Goal: Complete application form

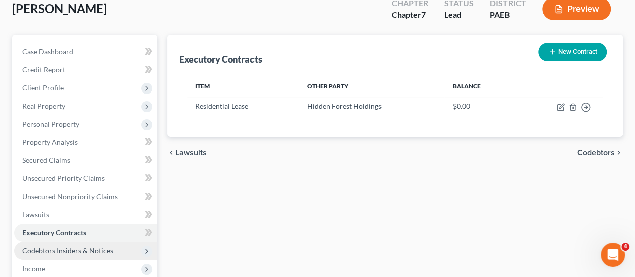
scroll to position [151, 0]
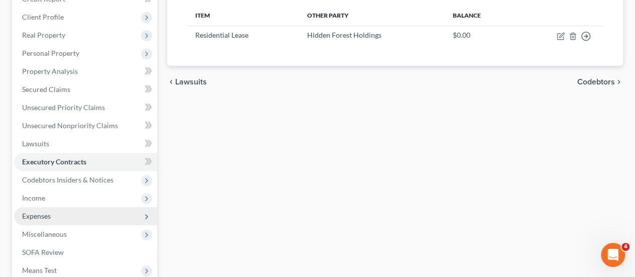
click at [47, 211] on span "Expenses" at bounding box center [36, 215] width 29 height 9
drag, startPoint x: 50, startPoint y: 196, endPoint x: 62, endPoint y: 192, distance: 12.7
click at [50, 211] on span "Expenses" at bounding box center [36, 215] width 29 height 9
click at [48, 211] on span "Expenses" at bounding box center [36, 215] width 29 height 9
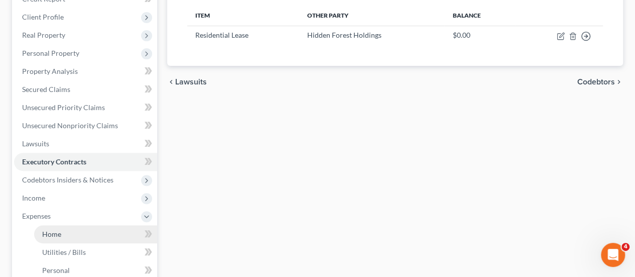
click at [58, 229] on span "Home" at bounding box center [51, 233] width 19 height 9
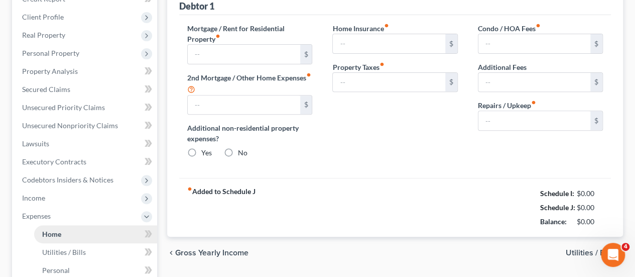
type input "0.00"
radio input "true"
type input "0.00"
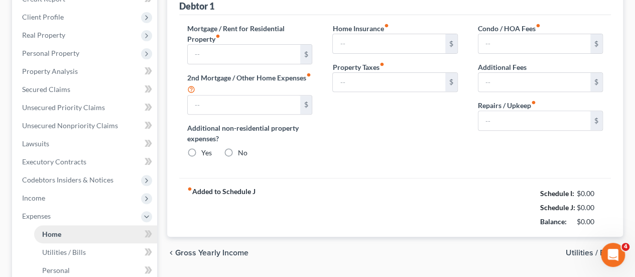
type input "0.00"
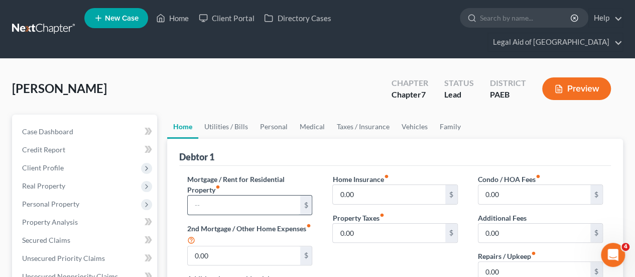
click at [225, 195] on input "text" at bounding box center [244, 204] width 112 height 19
type input "1,685.00"
click at [378, 185] on input "0.00" at bounding box center [389, 194] width 112 height 19
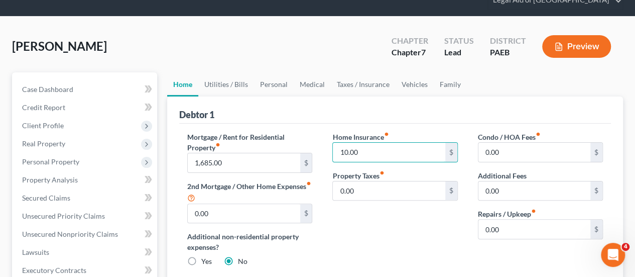
scroll to position [100, 0]
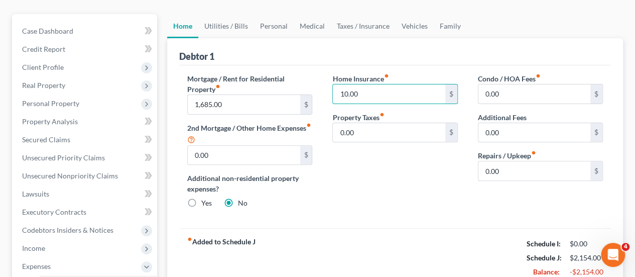
type input "10.00"
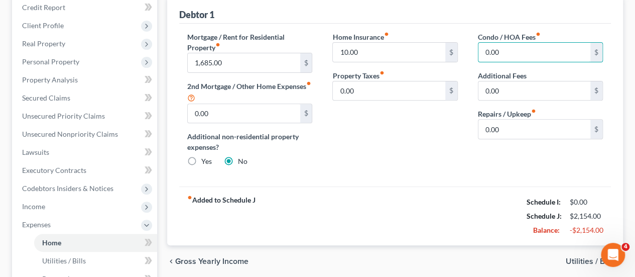
scroll to position [201, 0]
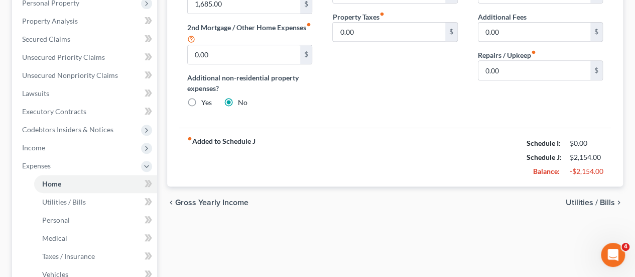
click at [581, 198] on span "Utilities / Bills" at bounding box center [590, 202] width 49 height 8
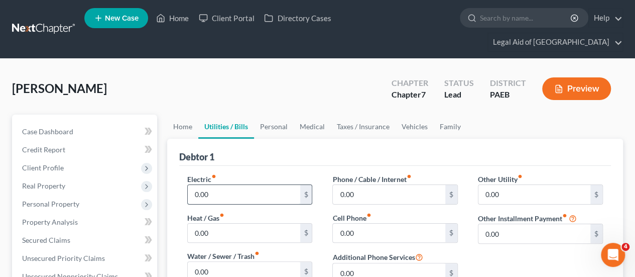
click at [228, 185] on input "0.00" at bounding box center [244, 194] width 112 height 19
type input "130.00"
type input "100.00"
click at [371, 185] on input "0.00" at bounding box center [389, 194] width 112 height 19
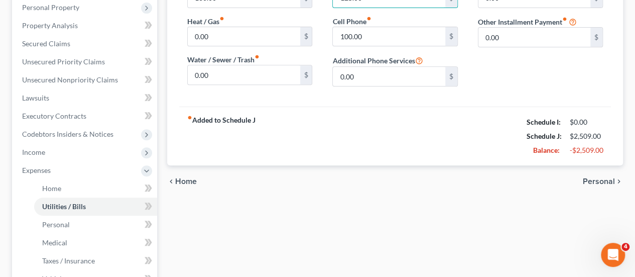
scroll to position [201, 0]
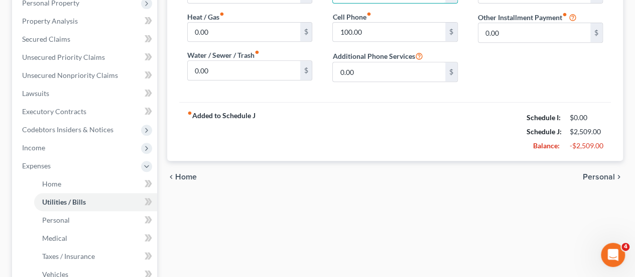
type input "125.00"
click at [601, 173] on span "Personal" at bounding box center [599, 177] width 32 height 8
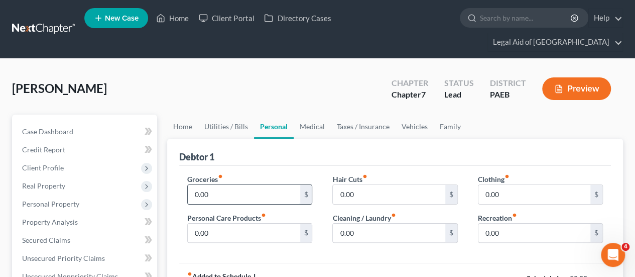
click at [224, 185] on input "0.00" at bounding box center [244, 194] width 112 height 19
type input "500.00"
type input "40.00"
click at [367, 223] on input "0.00" at bounding box center [389, 232] width 112 height 19
type input "25.00"
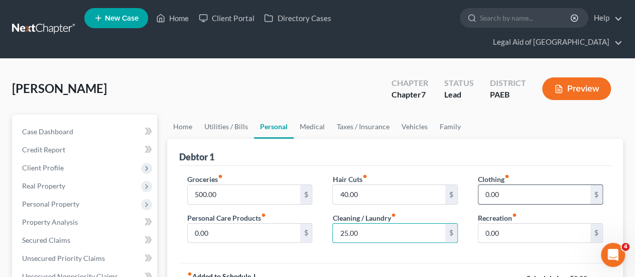
click at [519, 185] on input "0.00" at bounding box center [534, 194] width 112 height 19
type input "40.00"
click at [218, 223] on input "0.00" at bounding box center [244, 232] width 112 height 19
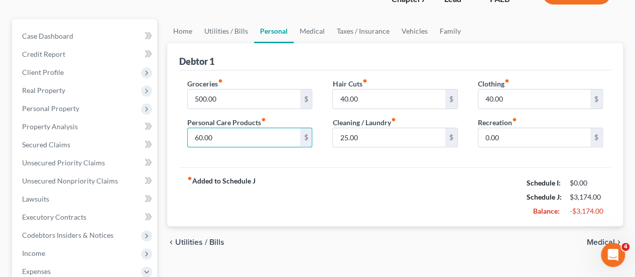
scroll to position [100, 0]
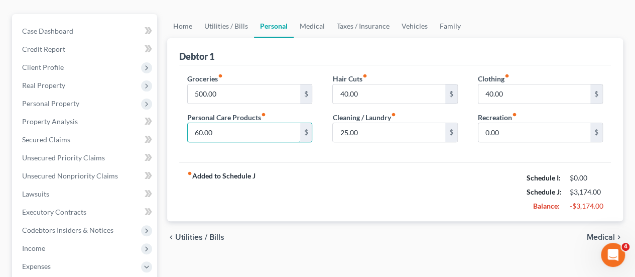
type input "60.00"
click at [600, 233] on span "Medical" at bounding box center [601, 237] width 28 height 8
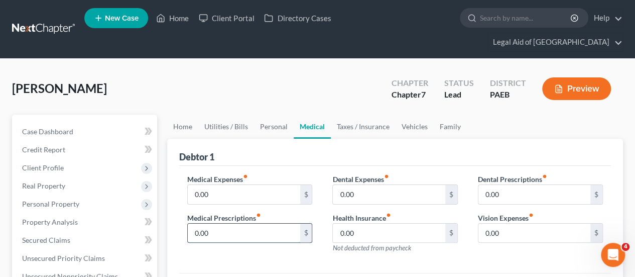
click at [219, 223] on input "0.00" at bounding box center [244, 232] width 112 height 19
type input "250.00"
click at [363, 223] on input "0.00" at bounding box center [389, 232] width 112 height 19
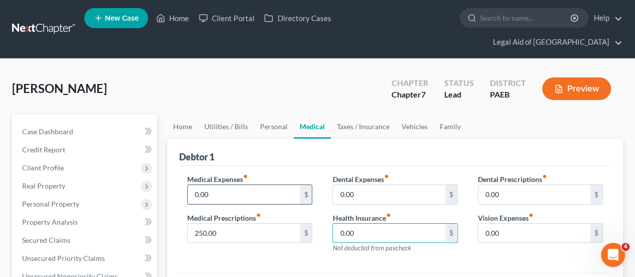
click at [210, 185] on input "0.00" at bounding box center [244, 194] width 112 height 19
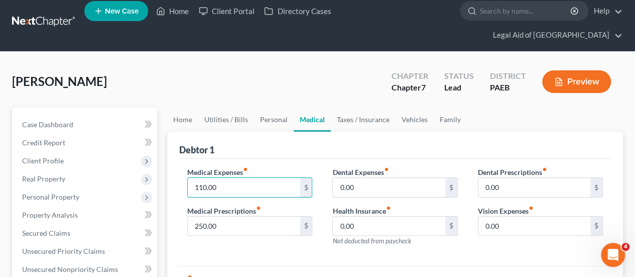
scroll to position [100, 0]
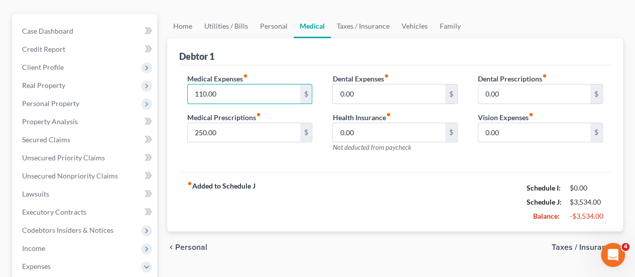
type input "110.00"
click at [573, 243] on span "Taxes / Insurance" at bounding box center [583, 247] width 63 height 8
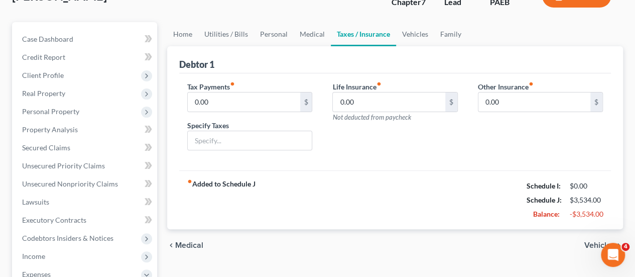
scroll to position [100, 0]
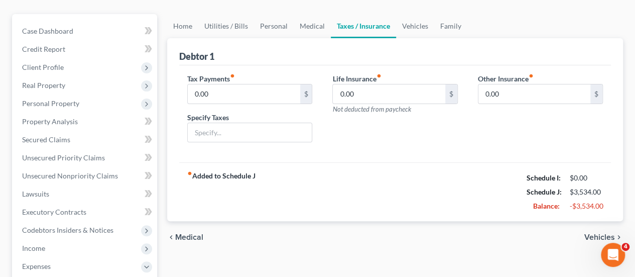
click at [599, 233] on span "Vehicles" at bounding box center [599, 237] width 31 height 8
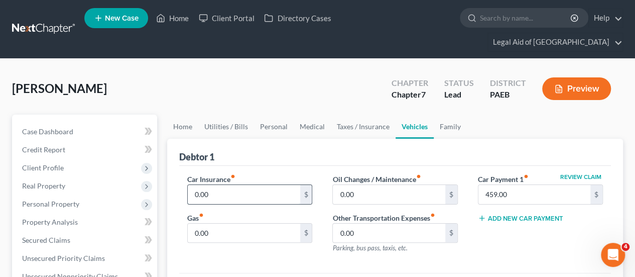
click at [219, 185] on input "0.00" at bounding box center [244, 194] width 112 height 19
type input "95.00"
click at [219, 223] on input "0.00" at bounding box center [244, 232] width 112 height 19
type input "200."
click at [369, 185] on input "0.00" at bounding box center [389, 194] width 112 height 19
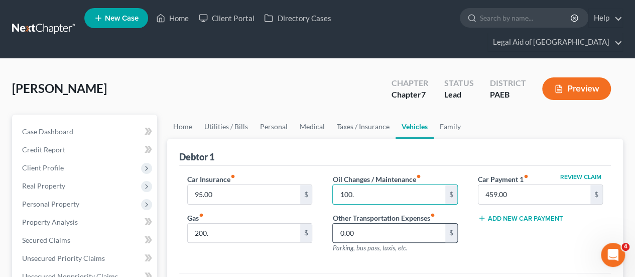
type input "100."
click at [359, 223] on input "0.00" at bounding box center [389, 232] width 112 height 19
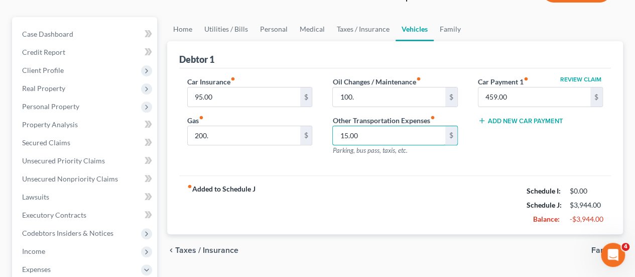
scroll to position [100, 0]
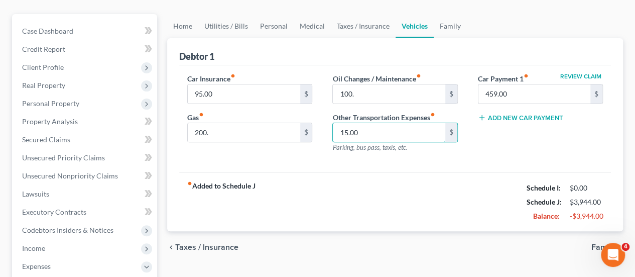
type input "15.00"
click at [601, 243] on span "Family" at bounding box center [603, 247] width 24 height 8
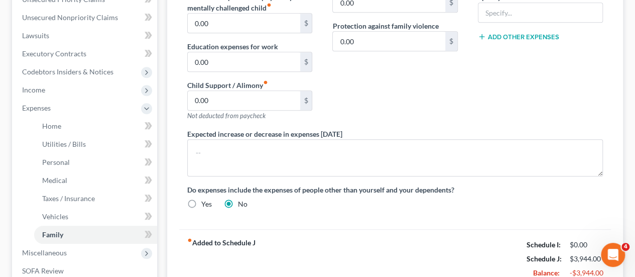
scroll to position [131, 0]
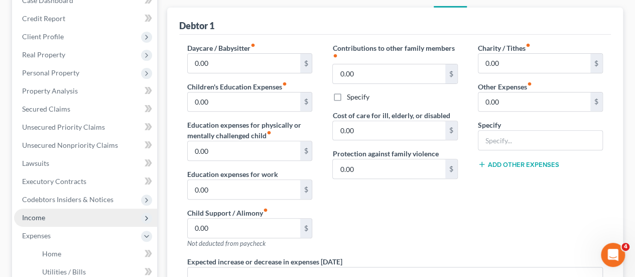
click at [37, 213] on span "Income" at bounding box center [33, 217] width 23 height 9
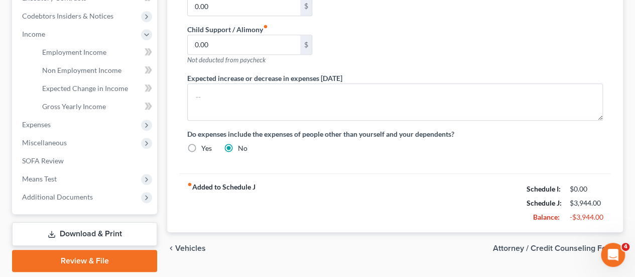
scroll to position [328, 0]
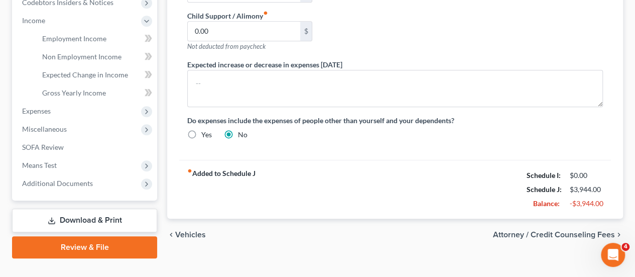
click at [535, 230] on span "Attorney / Credit Counseling Fees" at bounding box center [554, 234] width 122 height 8
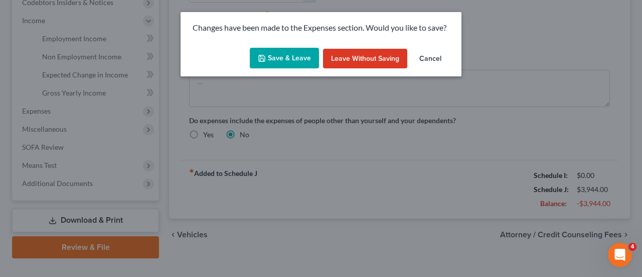
click at [288, 56] on button "Save & Leave" at bounding box center [284, 58] width 69 height 21
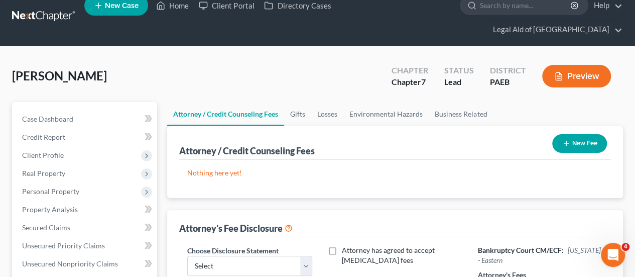
scroll to position [100, 0]
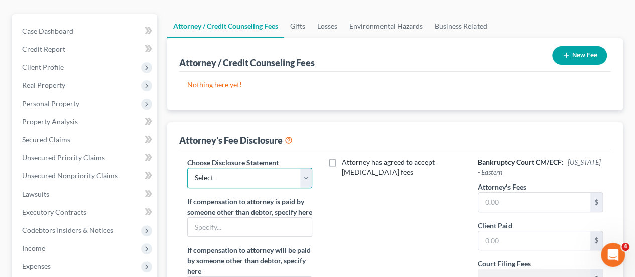
click at [303, 168] on select "Select KY Disclosure" at bounding box center [249, 178] width 125 height 20
select select "0"
click at [187, 168] on select "Select KY Disclosure" at bounding box center [249, 178] width 125 height 20
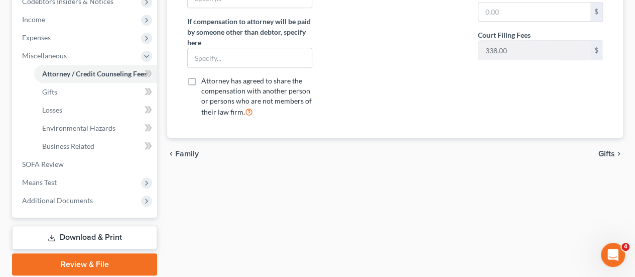
scroll to position [346, 0]
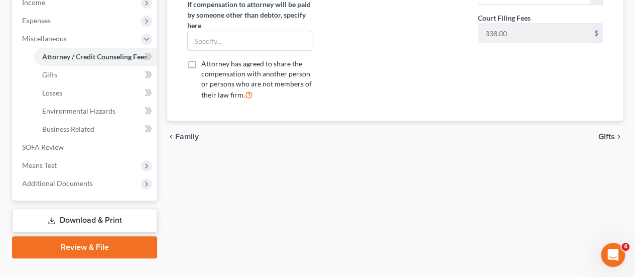
click at [608, 133] on span "Gifts" at bounding box center [606, 137] width 17 height 8
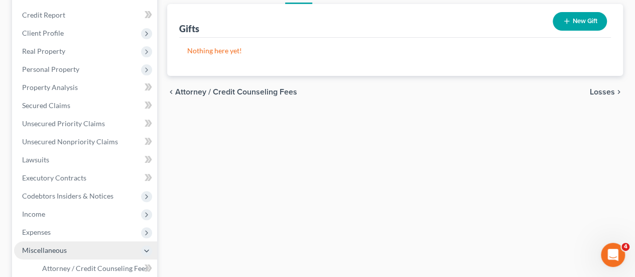
scroll to position [151, 0]
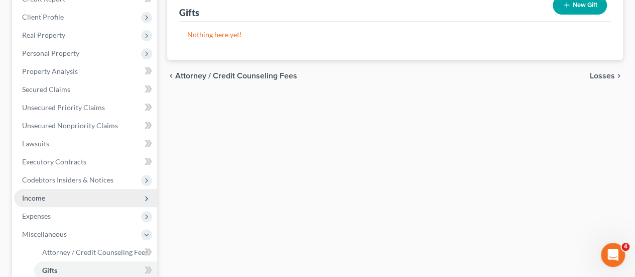
click at [40, 193] on span "Income" at bounding box center [33, 197] width 23 height 9
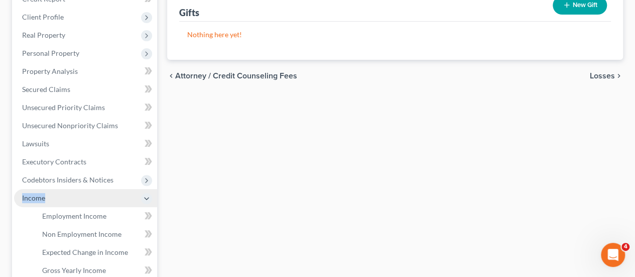
click at [40, 193] on span "Income" at bounding box center [33, 197] width 23 height 9
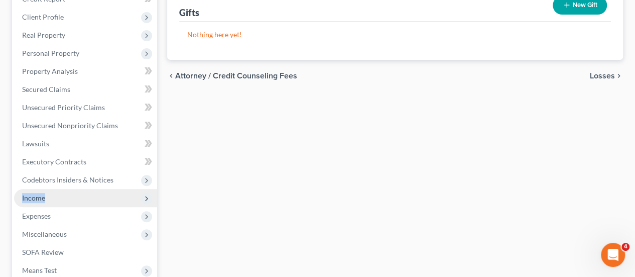
click at [52, 189] on span "Income" at bounding box center [85, 198] width 143 height 18
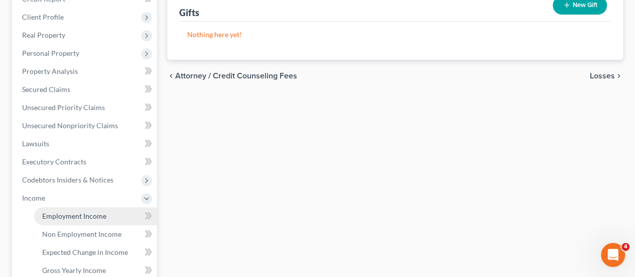
click at [91, 211] on span "Employment Income" at bounding box center [74, 215] width 64 height 9
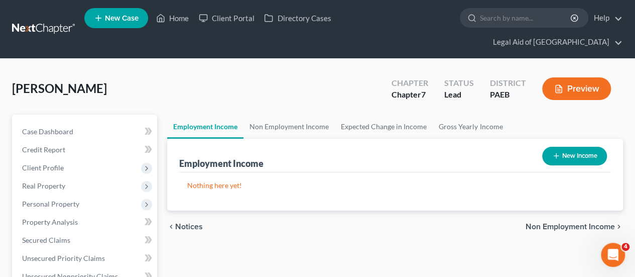
click at [579, 147] on button "New Income" at bounding box center [574, 156] width 65 height 19
select select "0"
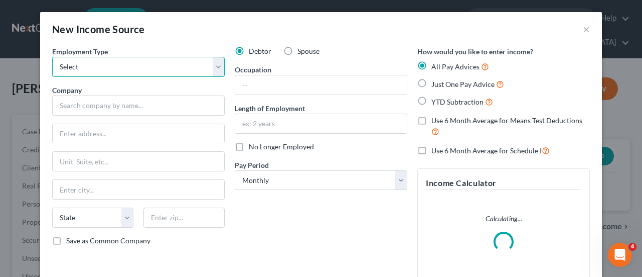
click at [214, 63] on select "Select Full or [DEMOGRAPHIC_DATA] Employment Self Employment" at bounding box center [138, 67] width 173 height 20
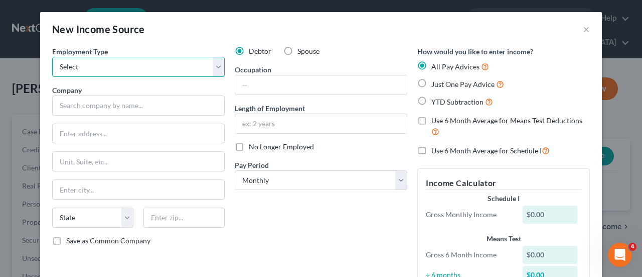
select select "0"
click at [52, 57] on select "Select Full or [DEMOGRAPHIC_DATA] Employment Self Employment" at bounding box center [138, 67] width 173 height 20
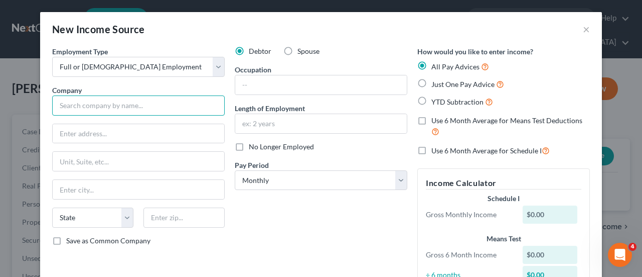
click at [99, 104] on input "text" at bounding box center [138, 105] width 173 height 20
type input "Giant"
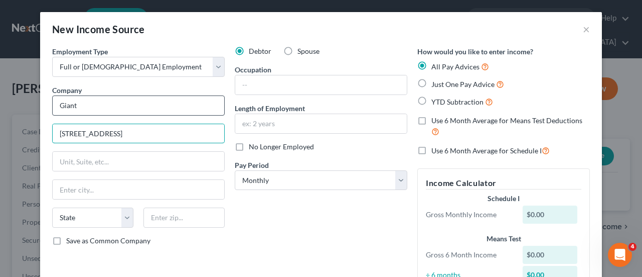
type input "[STREET_ADDRESS]"
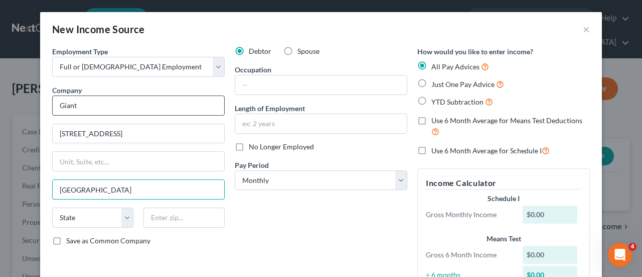
type input "[GEOGRAPHIC_DATA]"
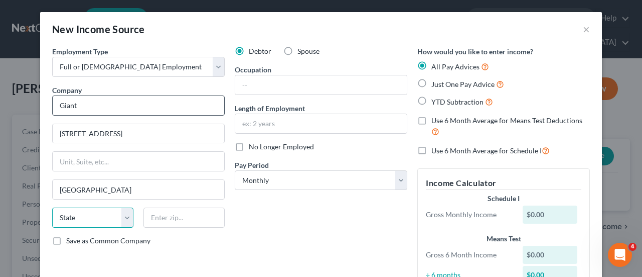
select select "39"
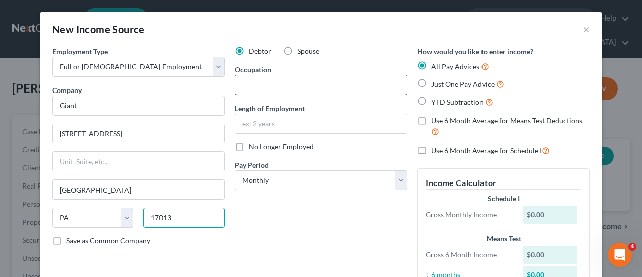
type input "17013"
click at [268, 82] on input "text" at bounding box center [321, 84] width 172 height 19
drag, startPoint x: 279, startPoint y: 86, endPoint x: 238, endPoint y: 91, distance: 41.0
click at [238, 91] on input "Beer/Garden Associate" at bounding box center [321, 84] width 172 height 19
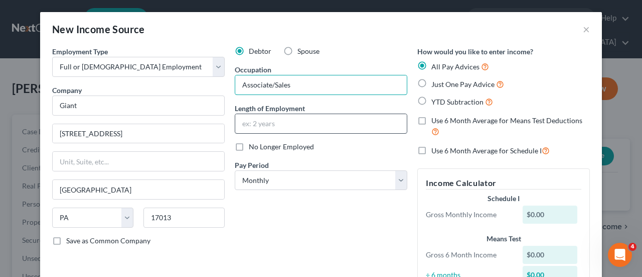
type input "Associate/Sales"
click at [241, 120] on input "text" at bounding box center [321, 123] width 172 height 19
type input "1 year"
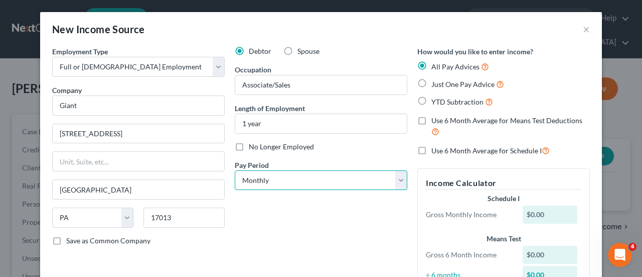
click at [397, 176] on select "Select Monthly Twice Monthly Every Other Week Weekly" at bounding box center [321, 180] width 173 height 20
click at [235, 170] on select "Select Monthly Twice Monthly Every Other Week Weekly" at bounding box center [321, 180] width 173 height 20
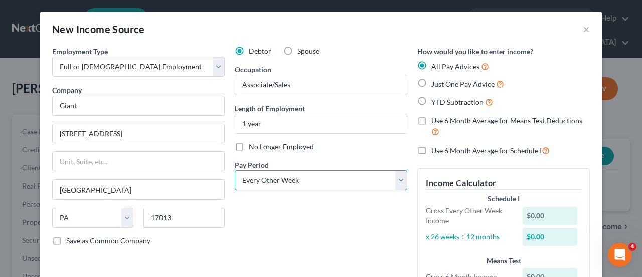
click at [396, 178] on select "Select Monthly Twice Monthly Every Other Week Weekly" at bounding box center [321, 180] width 173 height 20
select select "3"
click at [235, 170] on select "Select Monthly Twice Monthly Every Other Week Weekly" at bounding box center [321, 180] width 173 height 20
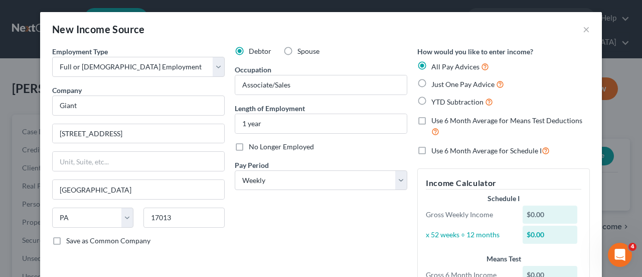
click at [432, 150] on label "Use 6 Month Average for Schedule I" at bounding box center [491, 151] width 118 height 12
click at [436, 150] on input "Use 6 Month Average for Schedule I" at bounding box center [439, 148] width 7 height 7
checkbox input "true"
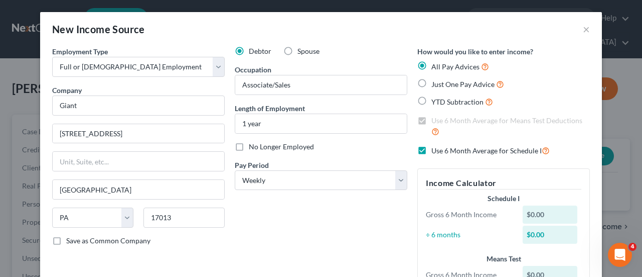
click at [432, 83] on label "Just One Pay Advice" at bounding box center [468, 84] width 73 height 12
click at [436, 83] on input "Just One Pay Advice" at bounding box center [439, 81] width 7 height 7
radio input "true"
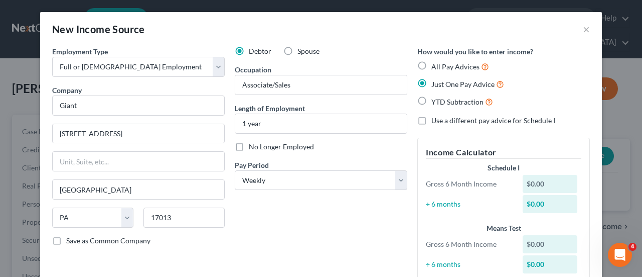
scroll to position [151, 0]
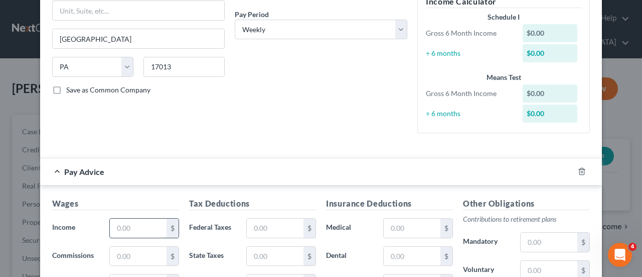
click at [137, 224] on input "text" at bounding box center [138, 227] width 57 height 19
click at [136, 224] on input "text" at bounding box center [138, 227] width 57 height 19
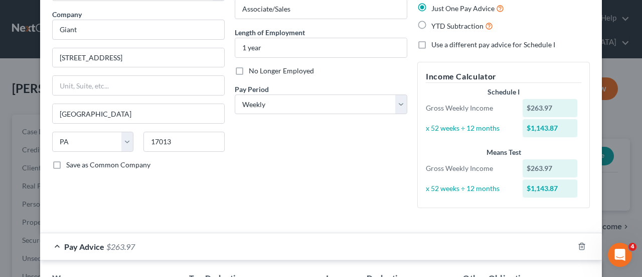
scroll to position [0, 0]
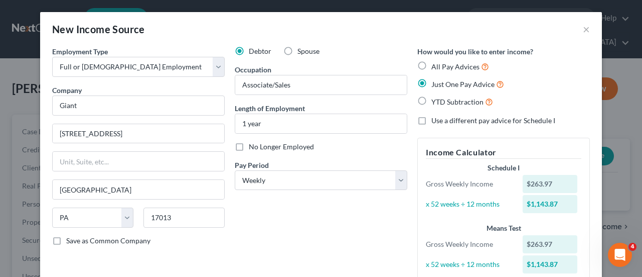
type input "263.97"
click at [432, 66] on label "All Pay Advices" at bounding box center [461, 67] width 58 height 12
click at [436, 66] on input "All Pay Advices" at bounding box center [439, 64] width 7 height 7
radio input "true"
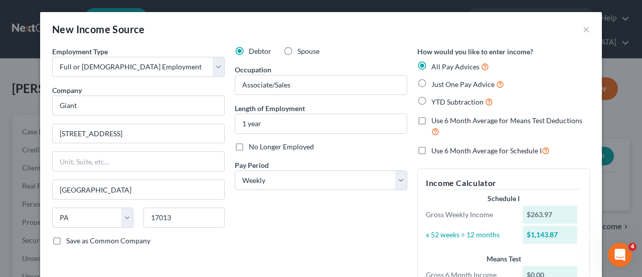
click at [432, 119] on label "Use 6 Month Average for Means Test Deductions" at bounding box center [511, 126] width 159 height 22
click at [436, 119] on input "Use 6 Month Average for Means Test Deductions" at bounding box center [439, 118] width 7 height 7
checkbox input "true"
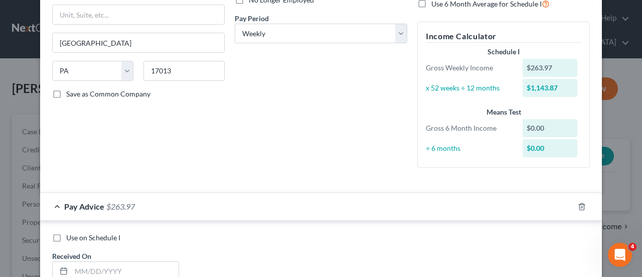
scroll to position [201, 0]
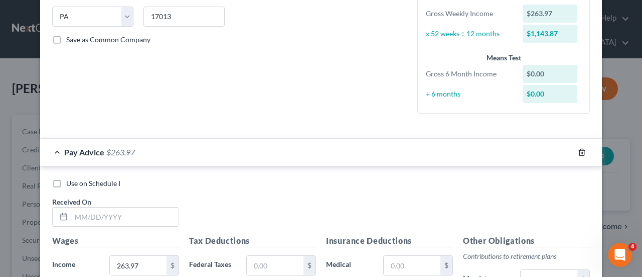
click at [578, 150] on icon "button" at bounding box center [582, 152] width 8 height 8
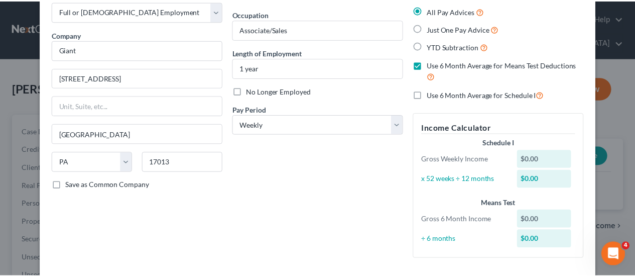
scroll to position [0, 0]
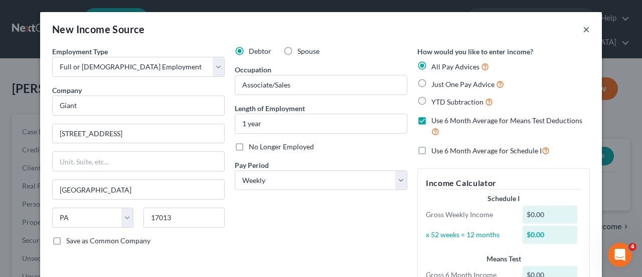
click at [583, 29] on button "×" at bounding box center [586, 29] width 7 height 12
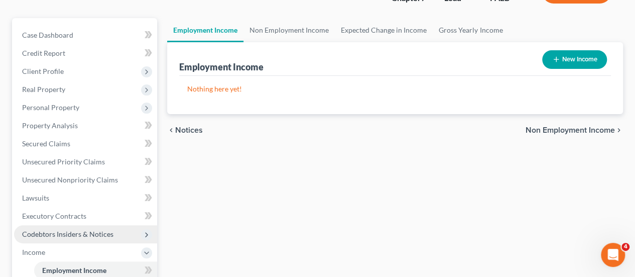
scroll to position [100, 0]
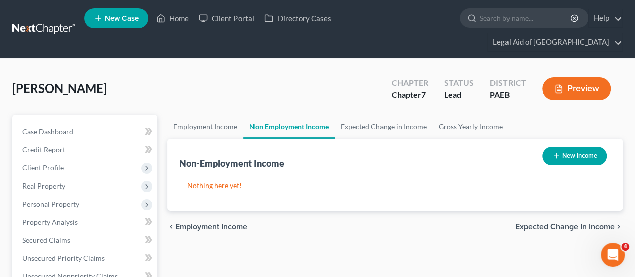
click at [573, 147] on button "New Income" at bounding box center [574, 156] width 65 height 19
select select "0"
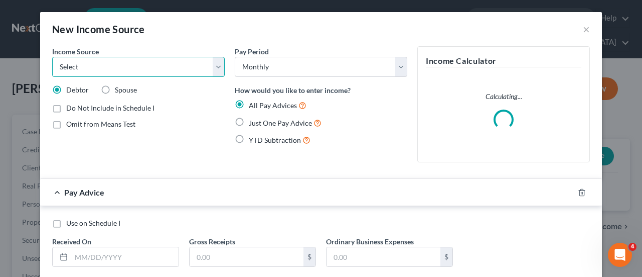
click at [216, 69] on select "Select Unemployment Disability (from employer) Pension Retirement Social Securi…" at bounding box center [138, 67] width 173 height 20
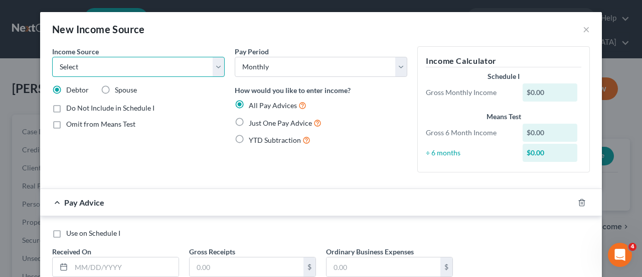
select select "4"
click at [52, 57] on select "Select Unemployment Disability (from employer) Pension Retirement Social Securi…" at bounding box center [138, 67] width 173 height 20
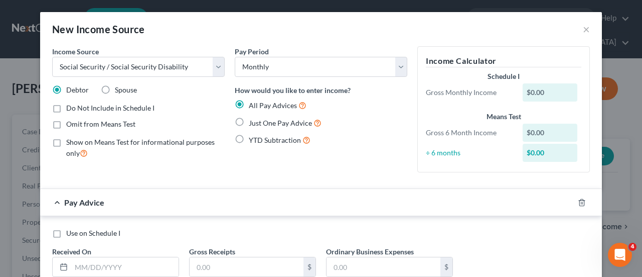
click at [66, 122] on label "Omit from Means Test" at bounding box center [100, 124] width 69 height 10
click at [70, 122] on input "Omit from Means Test" at bounding box center [73, 122] width 7 height 7
checkbox input "true"
drag, startPoint x: 236, startPoint y: 121, endPoint x: 242, endPoint y: 126, distance: 8.2
click at [249, 121] on label "Just One Pay Advice" at bounding box center [285, 123] width 73 height 12
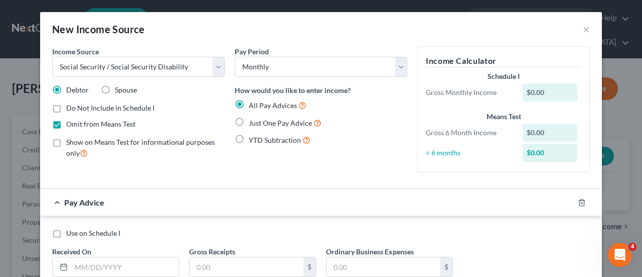
click at [253, 121] on input "Just One Pay Advice" at bounding box center [256, 120] width 7 height 7
radio input "true"
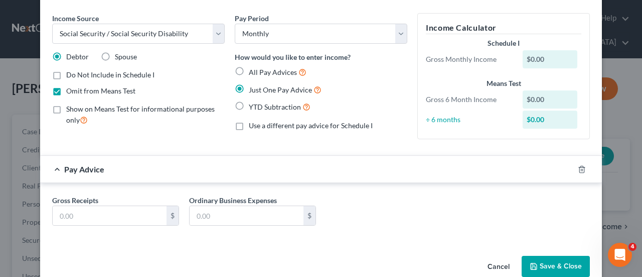
scroll to position [52, 0]
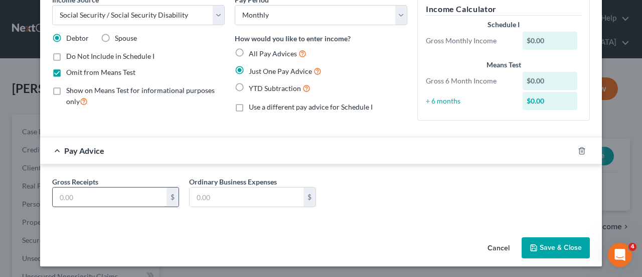
click at [86, 198] on input "text" at bounding box center [110, 196] width 114 height 19
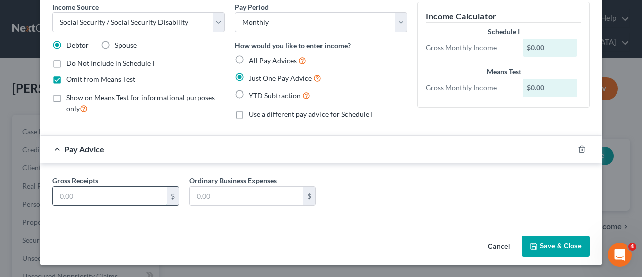
scroll to position [43, 0]
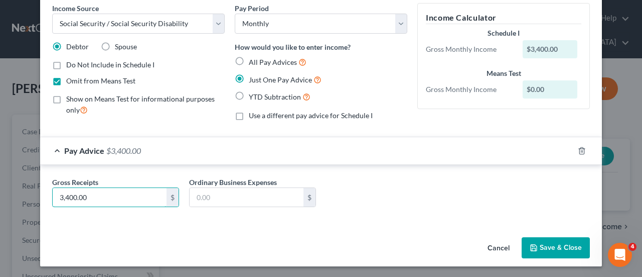
type input "3,400.00"
click at [555, 245] on button "Save & Close" at bounding box center [556, 247] width 68 height 21
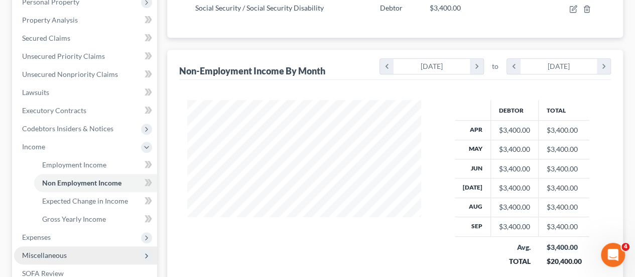
scroll to position [251, 0]
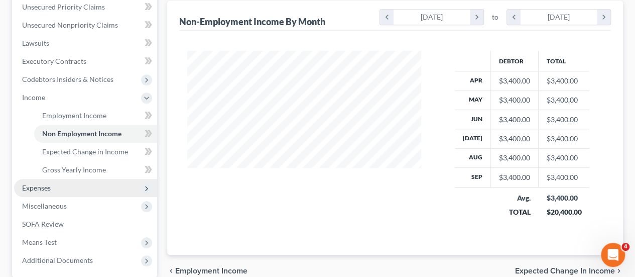
click at [41, 183] on span "Expenses" at bounding box center [36, 187] width 29 height 9
click at [41, 179] on li "Expenses Home Utilities / Bills Personal Medical" at bounding box center [85, 188] width 143 height 18
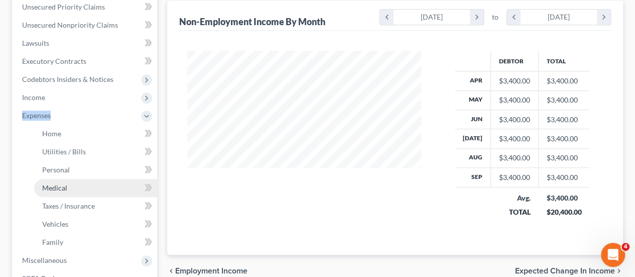
click at [53, 183] on span "Medical" at bounding box center [54, 187] width 25 height 9
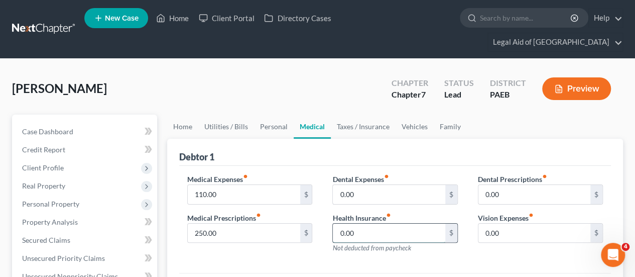
click at [360, 223] on input "0.00" at bounding box center [389, 232] width 112 height 19
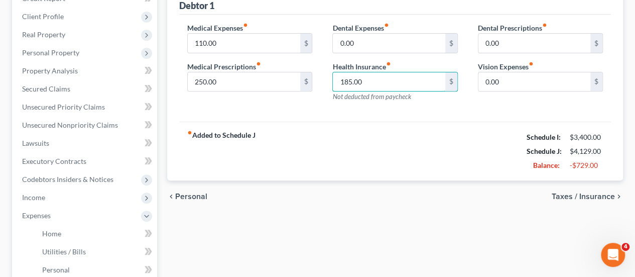
scroll to position [151, 0]
type input "185.00"
click at [604, 193] on span "Taxes / Insurance" at bounding box center [583, 197] width 63 height 8
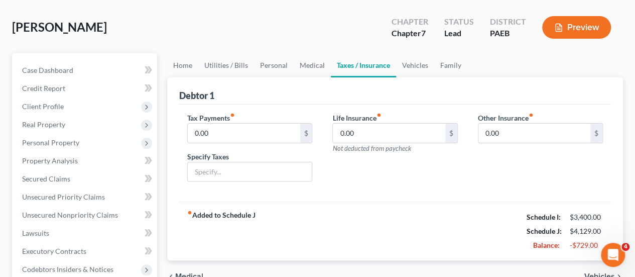
scroll to position [201, 0]
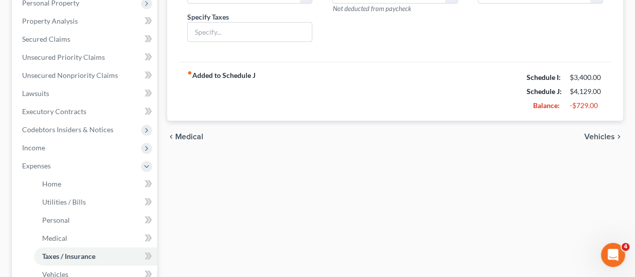
click at [605, 133] on span "Vehicles" at bounding box center [599, 137] width 31 height 8
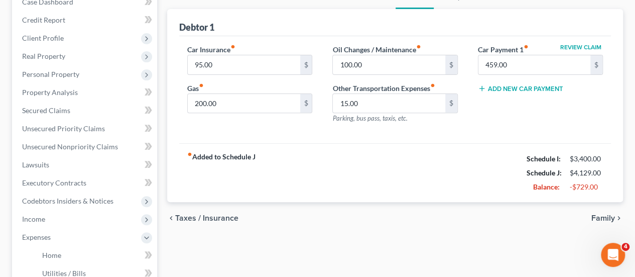
scroll to position [201, 0]
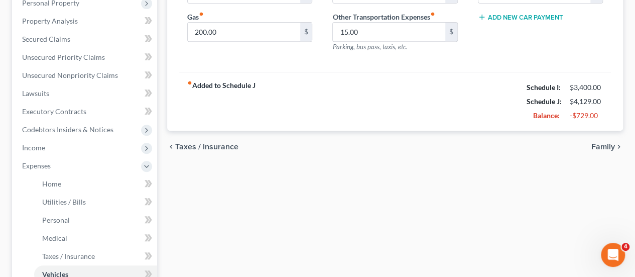
click at [608, 143] on span "Family" at bounding box center [603, 147] width 24 height 8
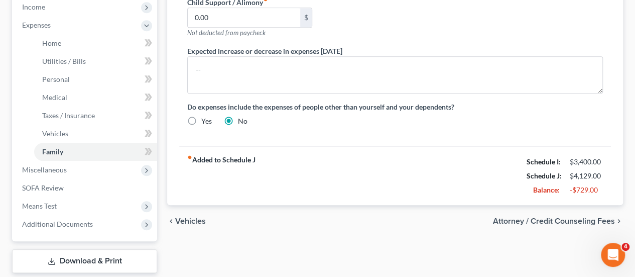
scroll to position [382, 0]
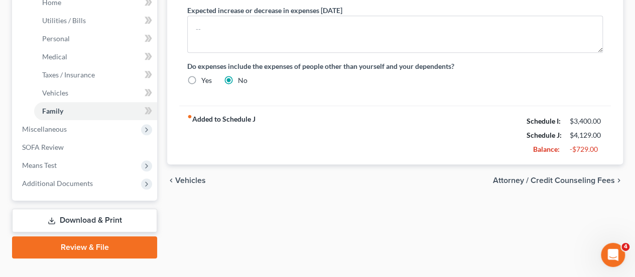
click at [580, 176] on span "Attorney / Credit Counseling Fees" at bounding box center [554, 180] width 122 height 8
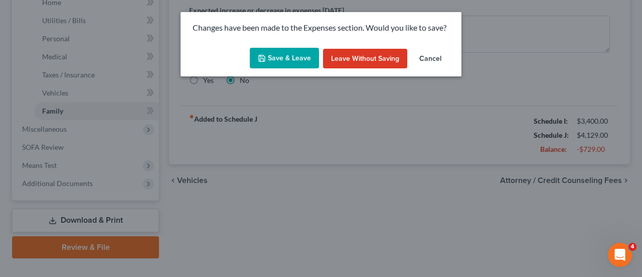
click at [287, 55] on button "Save & Leave" at bounding box center [284, 58] width 69 height 21
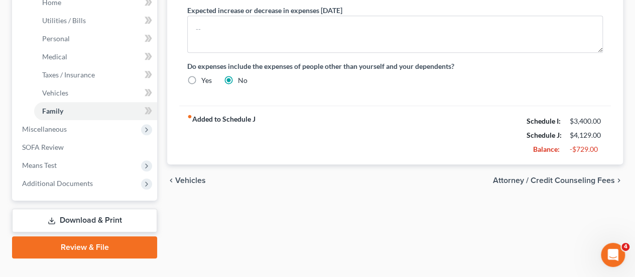
select select "0"
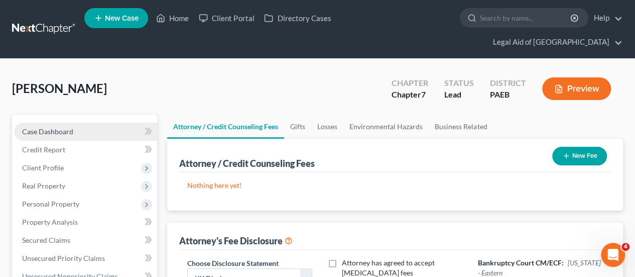
click at [48, 127] on span "Case Dashboard" at bounding box center [47, 131] width 51 height 9
